Goal: Task Accomplishment & Management: Use online tool/utility

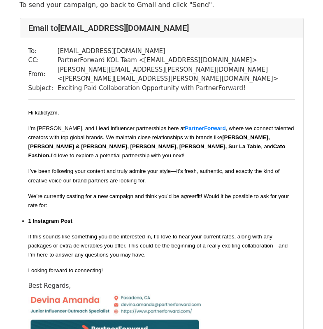
scroll to position [82, 0]
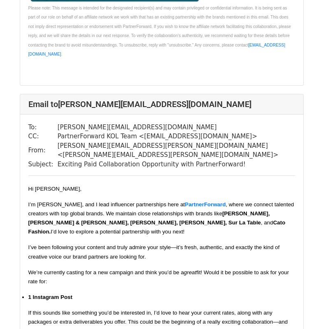
drag, startPoint x: 327, startPoint y: 12, endPoint x: 345, endPoint y: 317, distance: 305.9
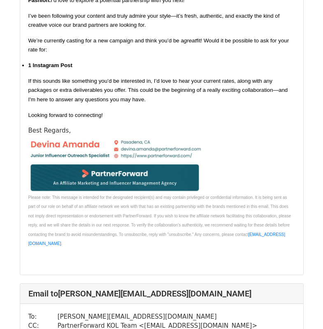
scroll to position [15663, 0]
